Goal: Find contact information: Find contact information

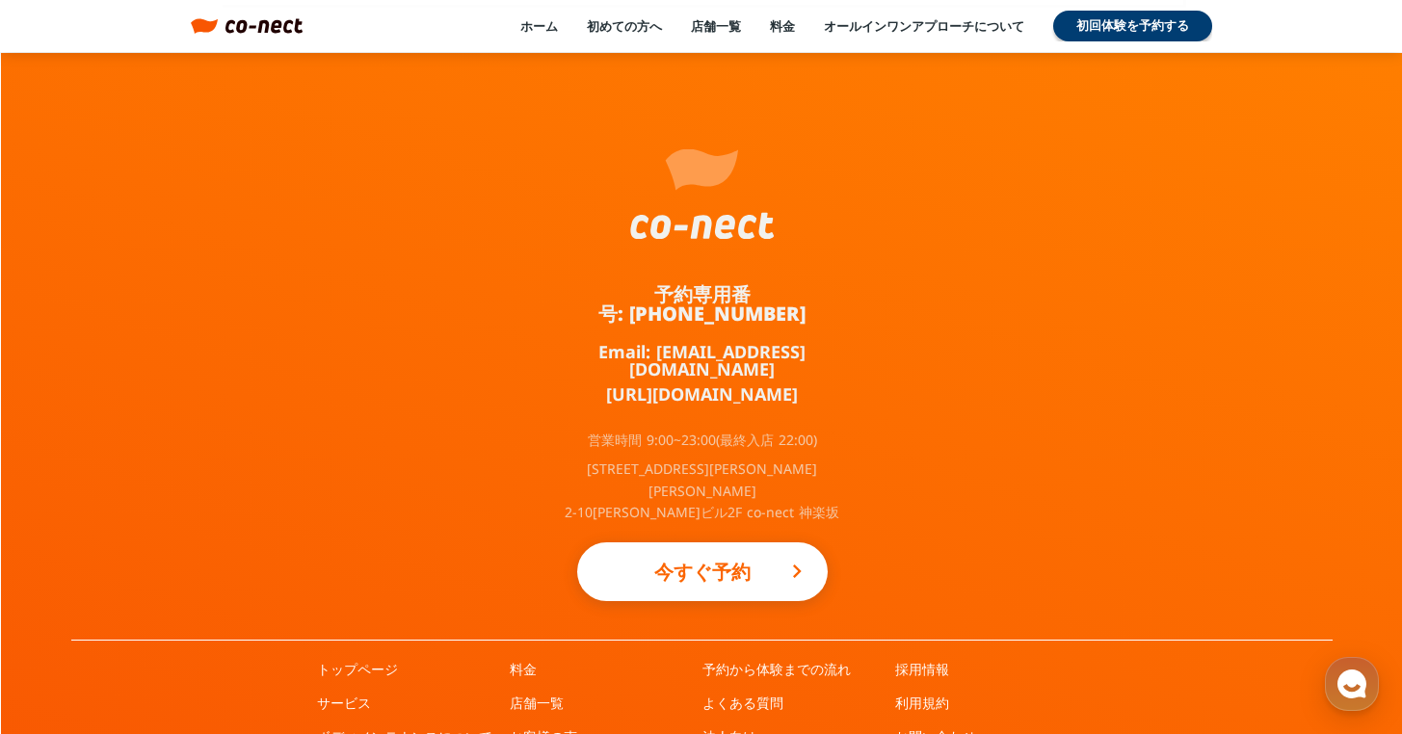
scroll to position [12784, 0]
